Goal: Task Accomplishment & Management: Complete application form

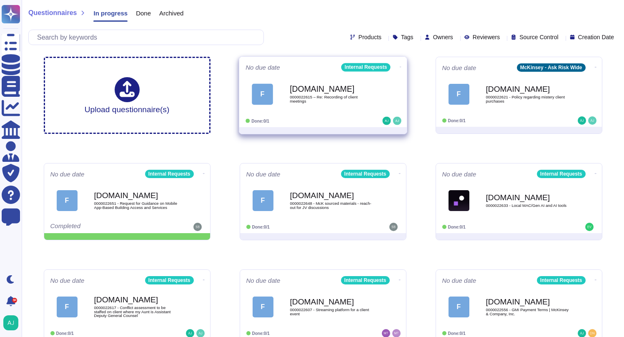
click at [339, 110] on div "[DOMAIN_NAME] 0000022615 – Re: Recording of client meetings" at bounding box center [332, 94] width 84 height 34
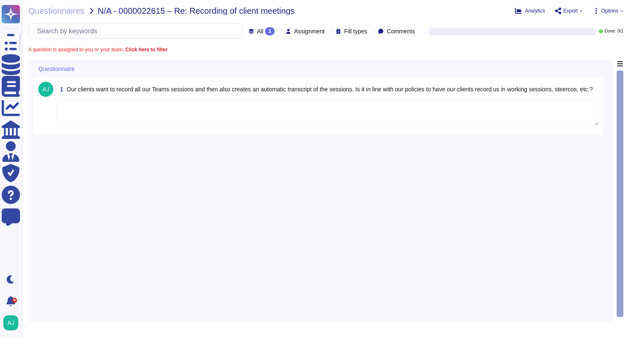
click at [108, 112] on textarea at bounding box center [328, 113] width 542 height 26
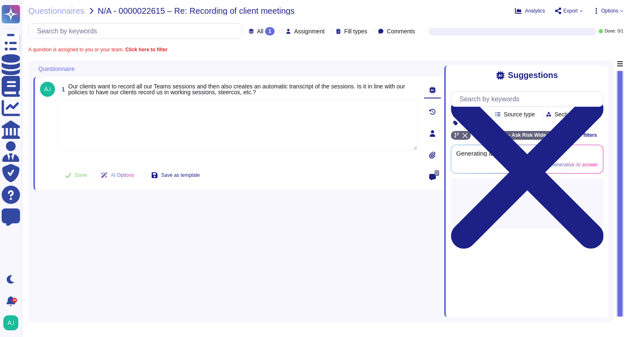
paste textarea "Following our Firm’s Recording Video Conferences Guidelines , recordings relate…"
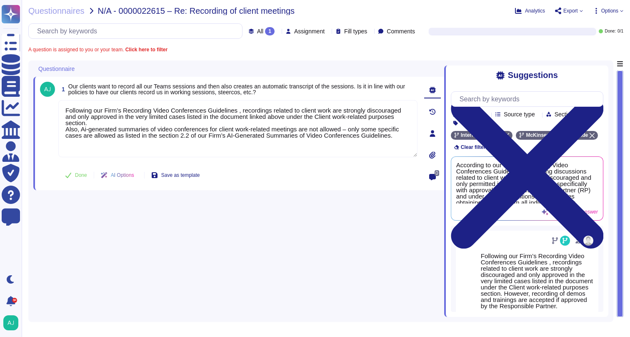
type textarea "Following our Firm’s Recording Video Conferences Guidelines , recordings relate…"
click at [79, 175] on span "Done" at bounding box center [81, 174] width 12 height 5
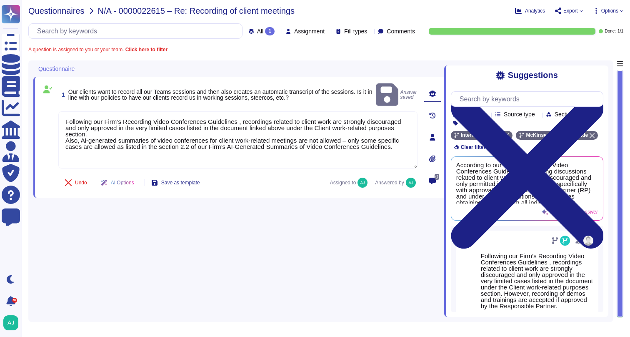
click at [70, 12] on span "Questionnaires" at bounding box center [56, 11] width 56 height 8
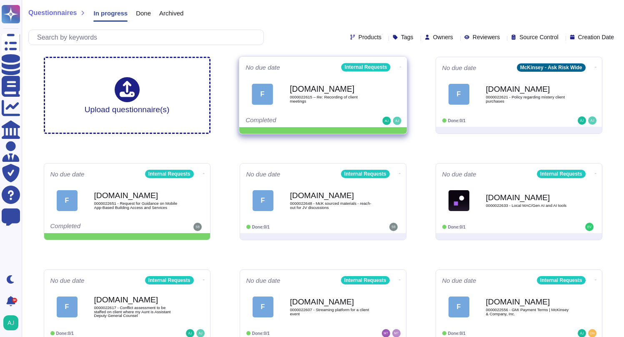
click at [399, 66] on icon at bounding box center [400, 67] width 2 height 2
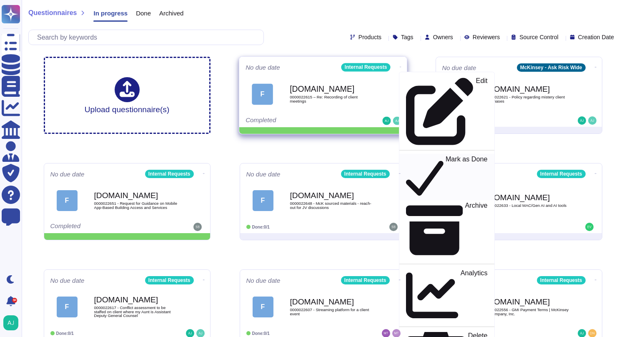
click at [445, 156] on p "Mark as Done" at bounding box center [466, 177] width 42 height 42
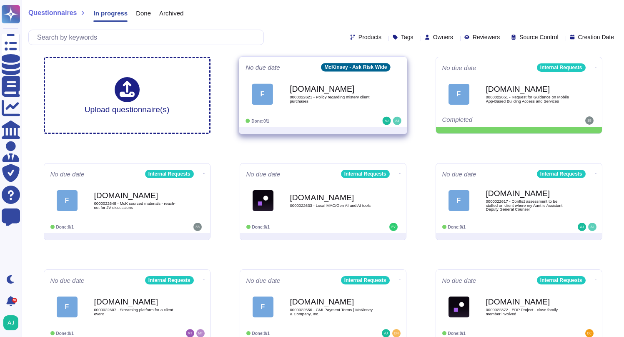
click at [345, 118] on div "Done: 0/1" at bounding box center [296, 121] width 103 height 8
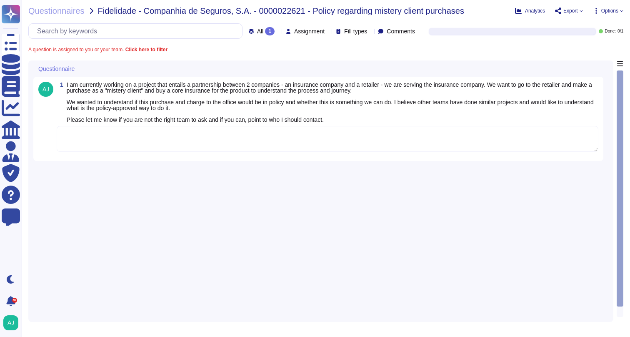
click at [344, 138] on textarea at bounding box center [328, 139] width 542 height 26
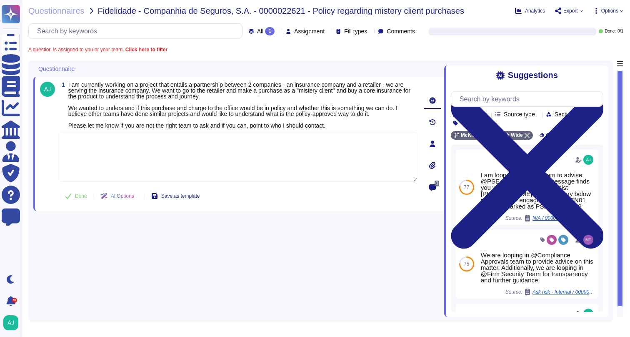
paste textarea "Given the urgency let me loop in our Client Service Risk (CSR) team in Europe t…"
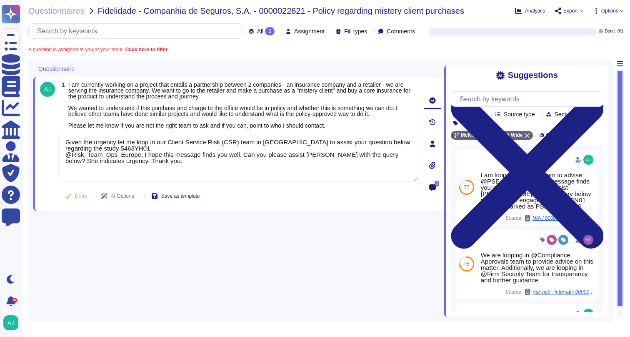
type textarea "Given the urgency let me loop in our Client Service Risk (CSR) team in Europe t…"
click at [73, 197] on button "Done" at bounding box center [75, 195] width 35 height 17
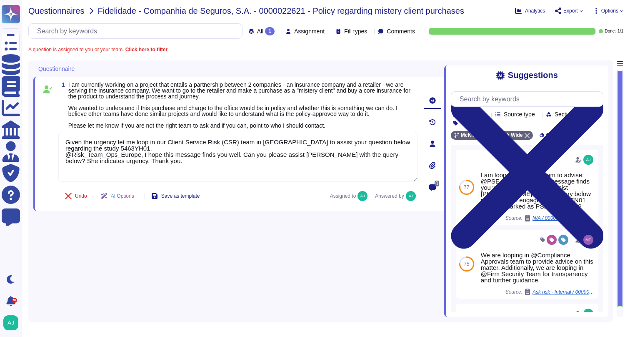
click at [62, 10] on span "Questionnaires" at bounding box center [56, 11] width 56 height 8
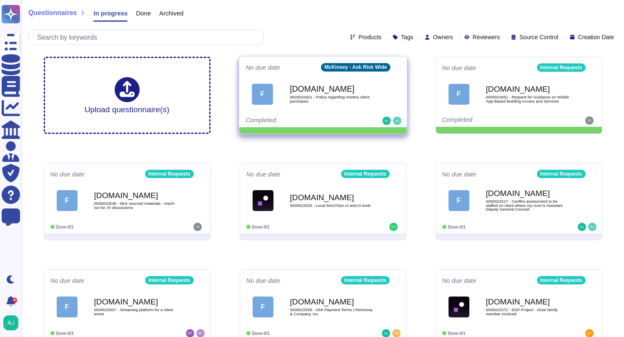
click at [399, 67] on icon at bounding box center [400, 67] width 2 height 0
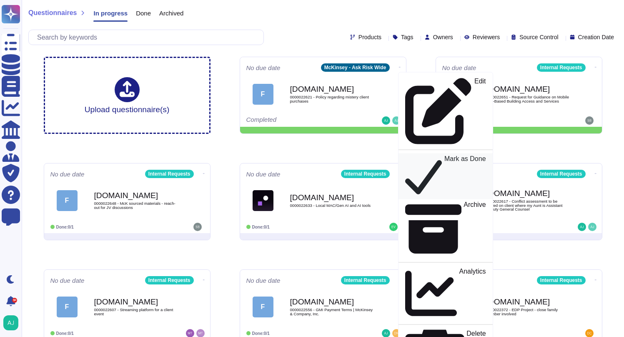
click at [444, 155] on p "Mark as Done" at bounding box center [465, 176] width 42 height 42
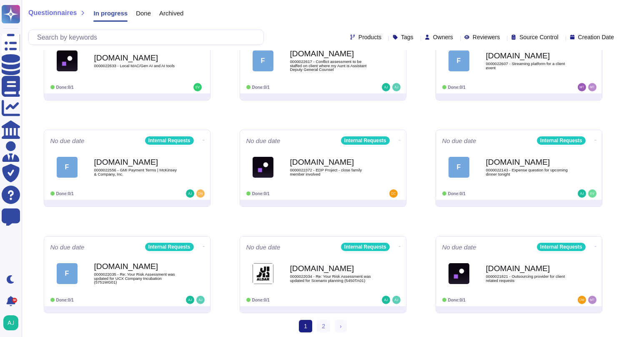
scroll to position [142, 0]
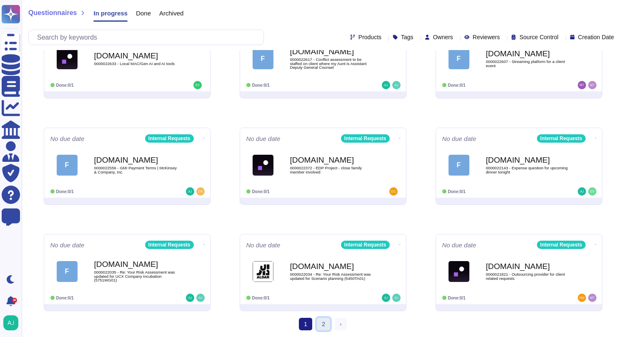
click at [324, 325] on link "2" at bounding box center [323, 323] width 13 height 12
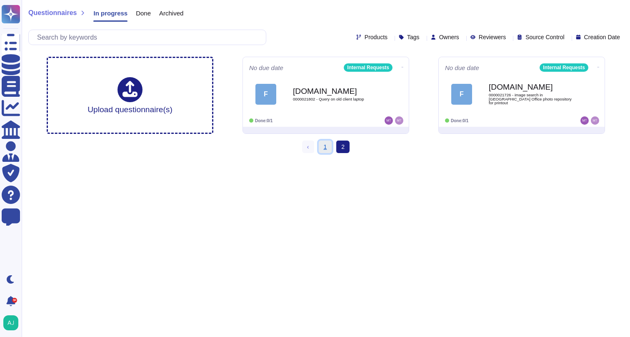
click at [322, 145] on link "1" at bounding box center [325, 146] width 13 height 12
